Goal: Task Accomplishment & Management: Use online tool/utility

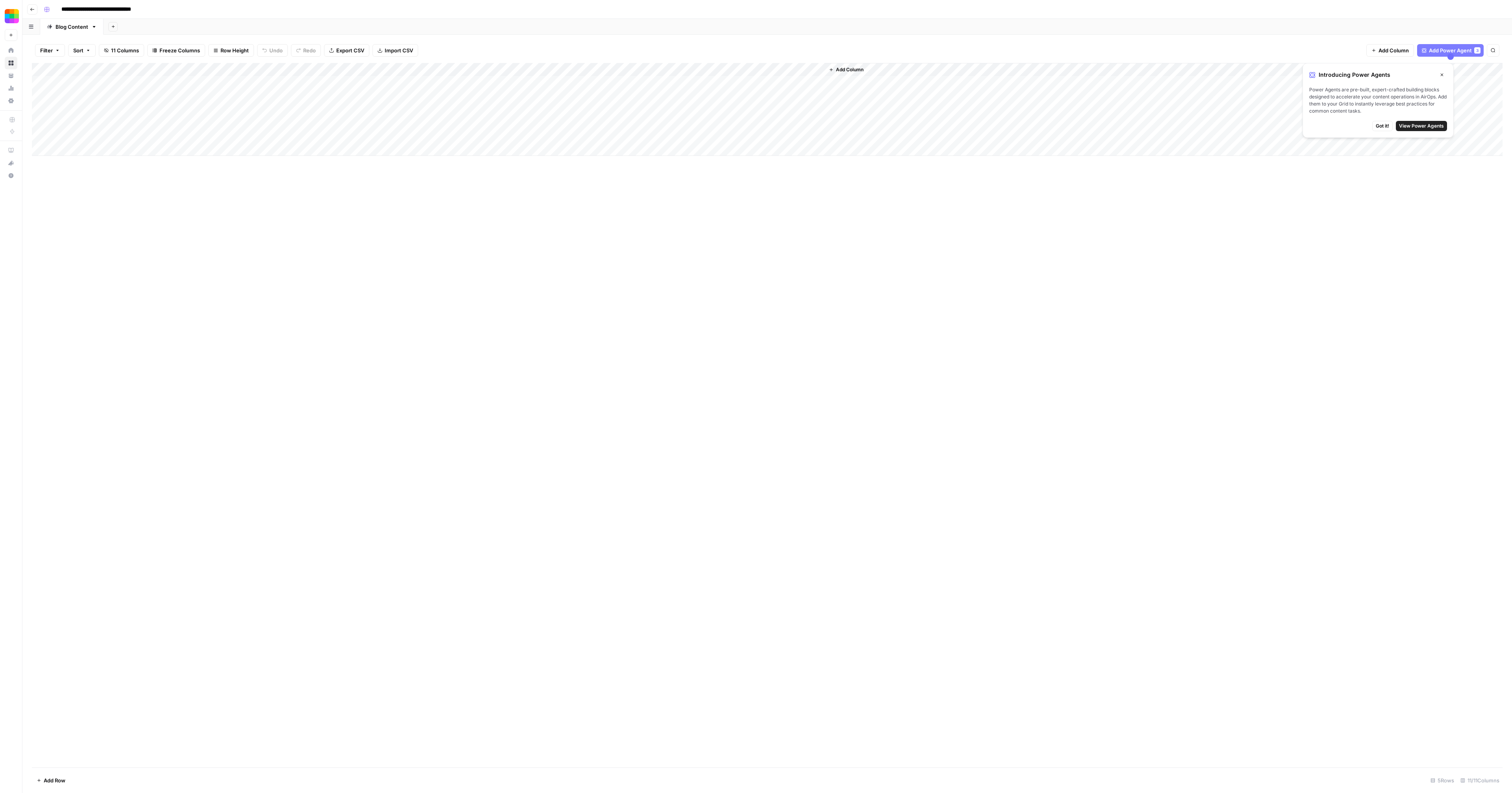
click at [1387, 124] on span "Got it!" at bounding box center [1382, 126] width 14 height 7
click at [321, 70] on div "Add Column" at bounding box center [767, 109] width 1471 height 93
click at [179, 191] on div "Add Column" at bounding box center [767, 415] width 1471 height 704
click at [320, 69] on div "Add Column" at bounding box center [767, 109] width 1471 height 93
click at [587, 238] on div "Add Column" at bounding box center [767, 415] width 1471 height 704
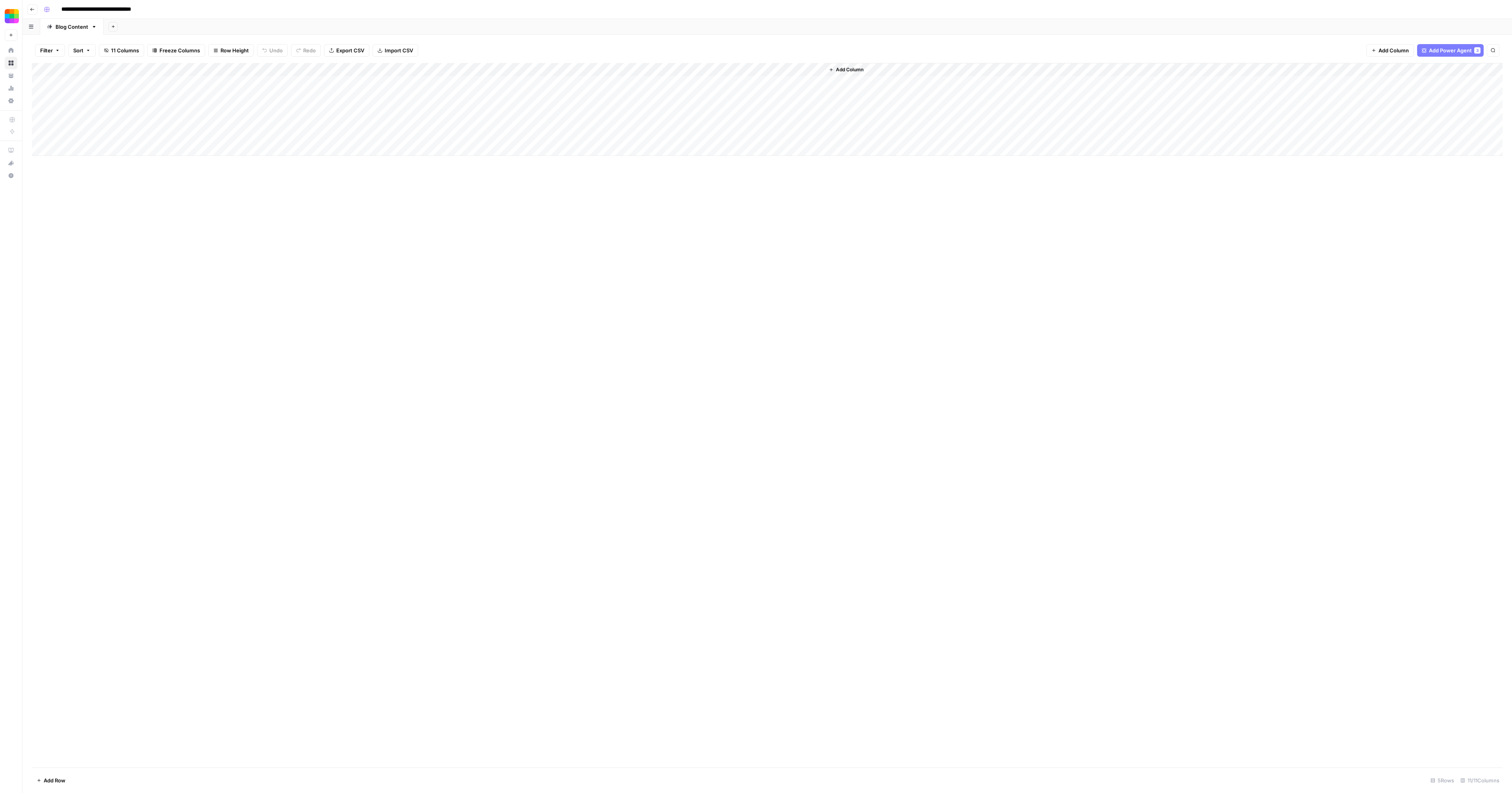
click at [354, 85] on div "Add Column" at bounding box center [767, 109] width 1471 height 93
click at [433, 85] on div "Add Column" at bounding box center [767, 109] width 1471 height 93
click at [453, 83] on div "Add Column" at bounding box center [767, 109] width 1471 height 93
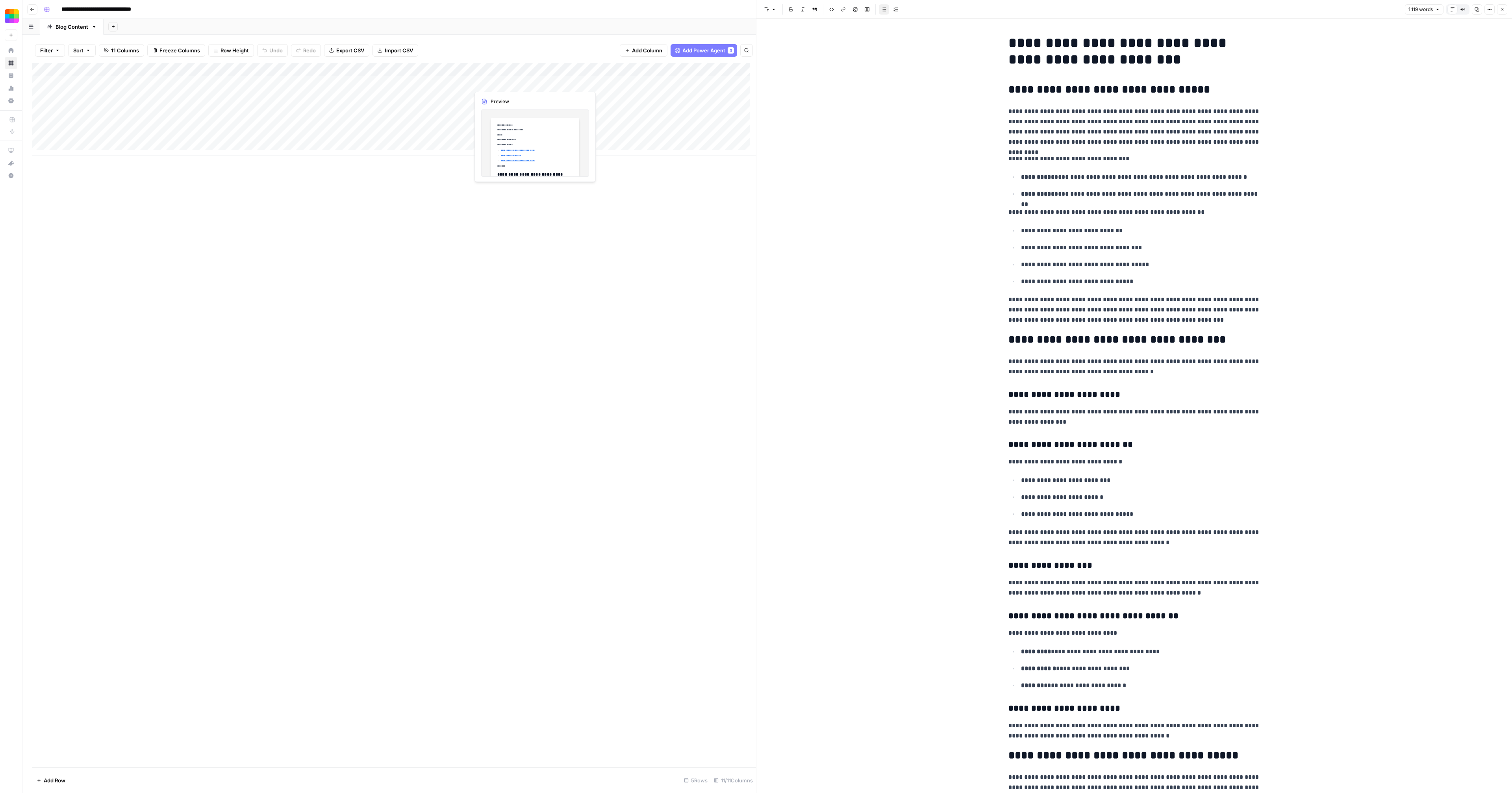
click at [501, 83] on div "Add Column" at bounding box center [394, 109] width 724 height 93
click at [534, 83] on div "Add Column" at bounding box center [394, 109] width 724 height 93
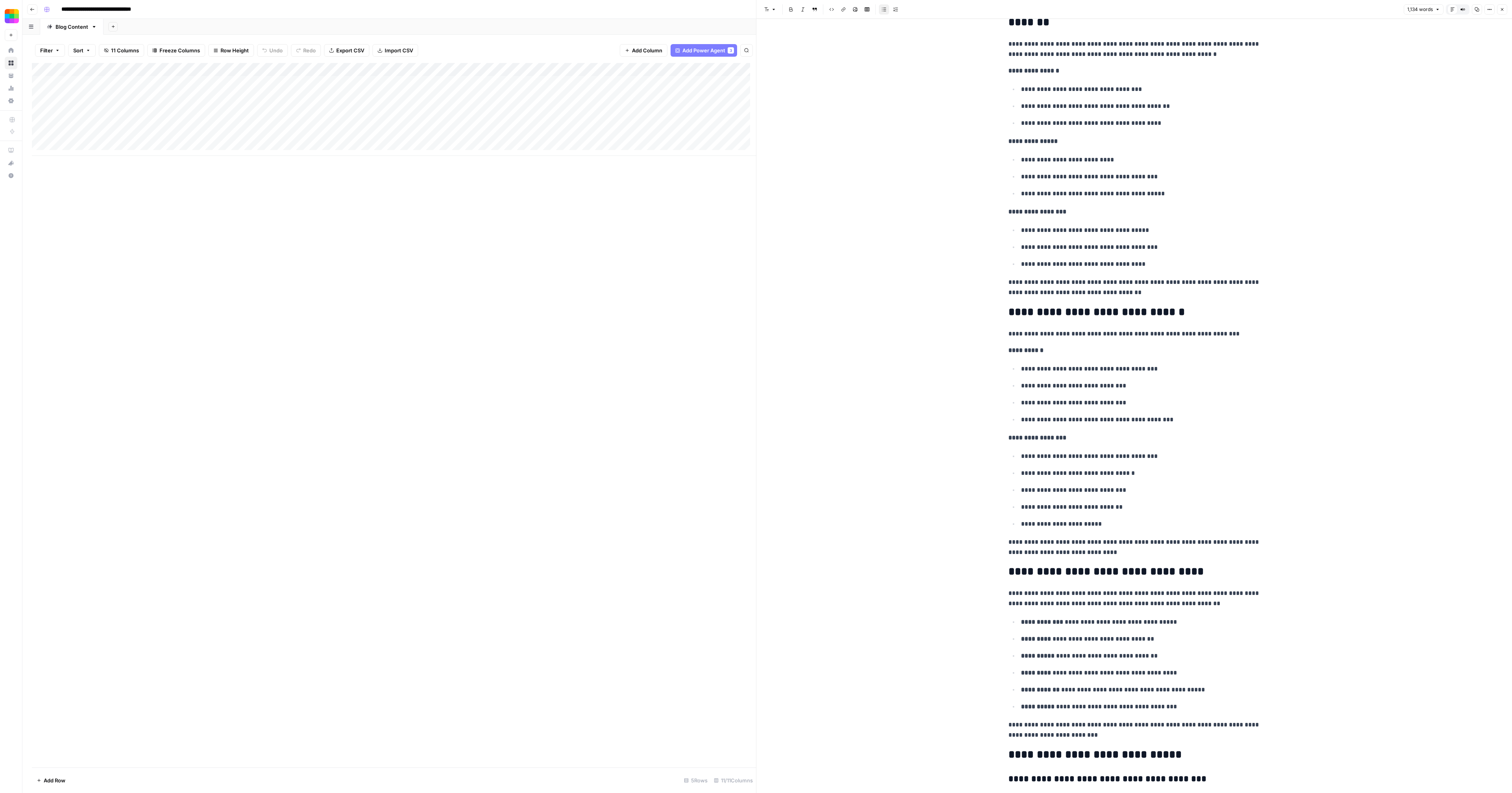
scroll to position [1808, 0]
